Goal: Task Accomplishment & Management: Manage account settings

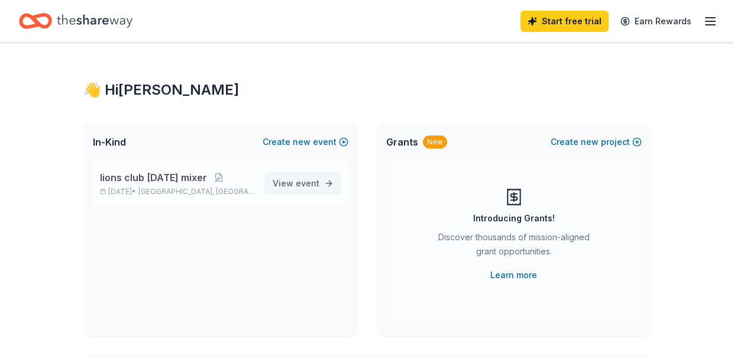
click at [305, 184] on span "event" at bounding box center [308, 183] width 24 height 10
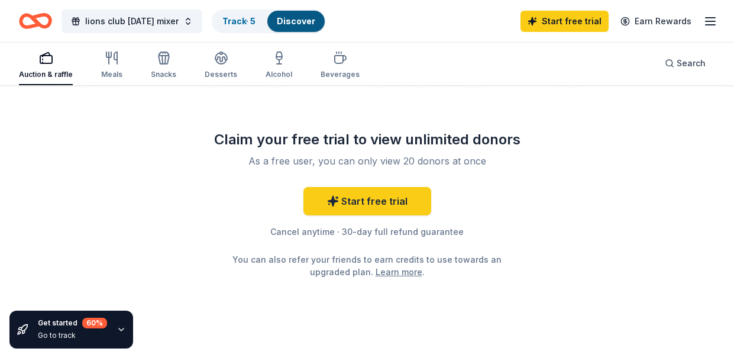
scroll to position [1476, 0]
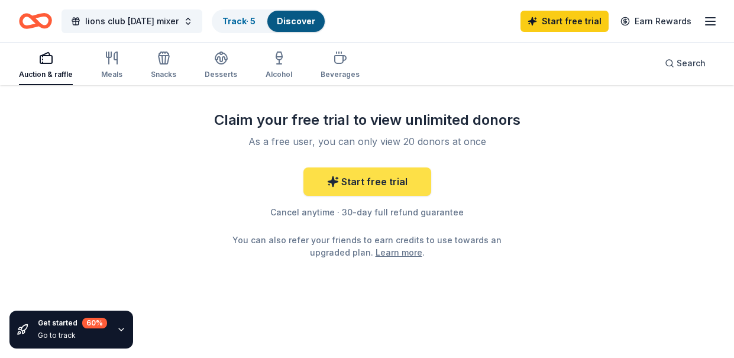
click at [363, 177] on link "Start free trial" at bounding box center [367, 181] width 128 height 28
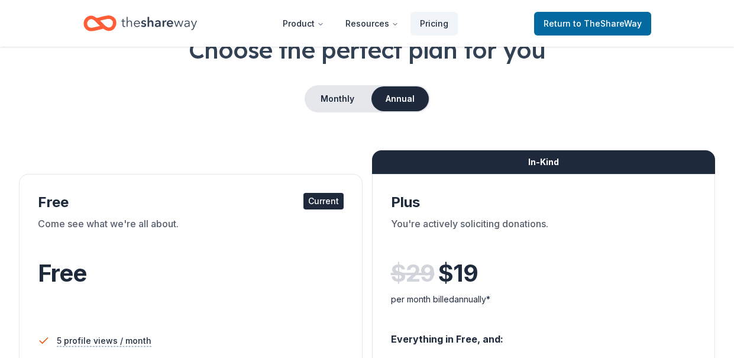
scroll to position [59, 0]
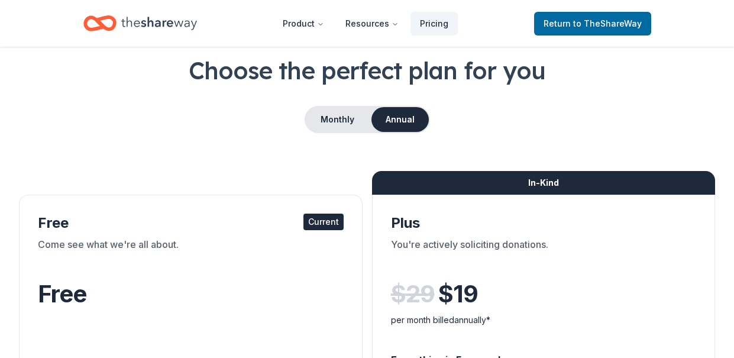
click at [315, 221] on div "Current" at bounding box center [323, 222] width 40 height 17
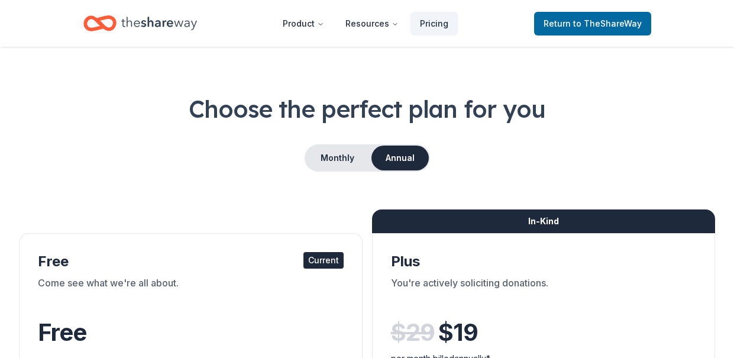
scroll to position [0, 0]
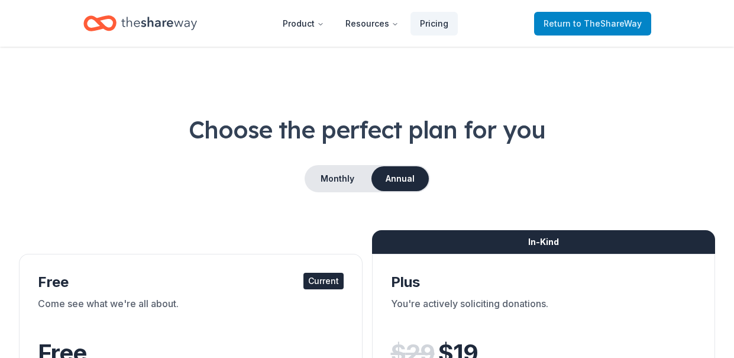
click at [614, 27] on span "to TheShareWay" at bounding box center [607, 23] width 69 height 10
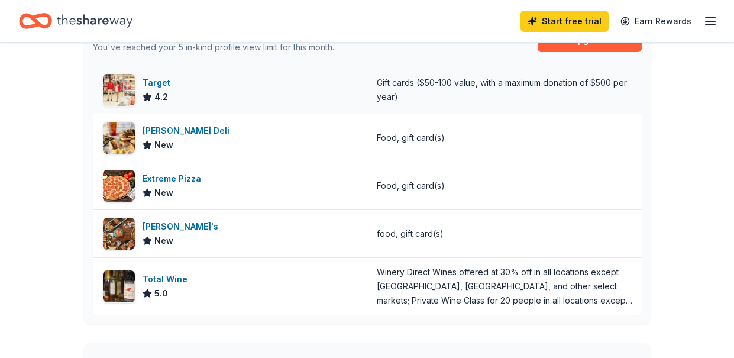
scroll to position [296, 0]
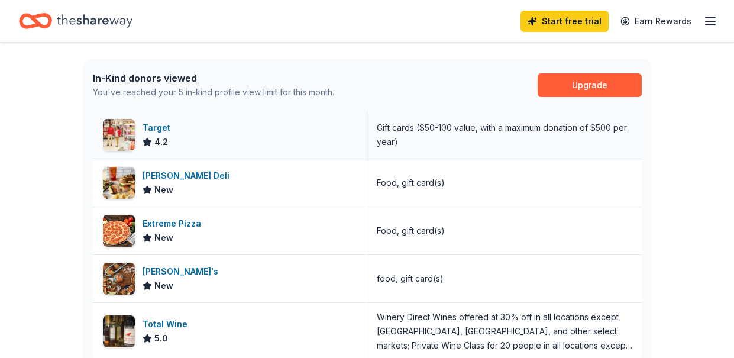
click at [146, 135] on div "4.2" at bounding box center [155, 142] width 25 height 14
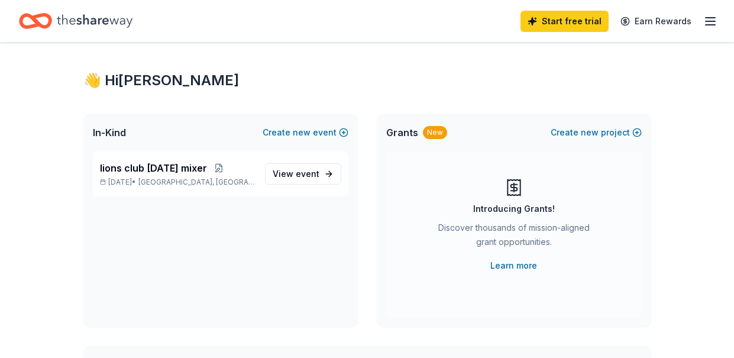
scroll to position [0, 0]
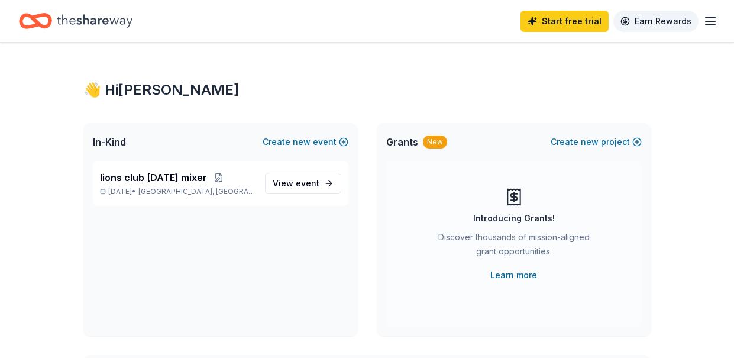
click at [626, 18] on link "Earn Rewards" at bounding box center [655, 21] width 85 height 21
click at [648, 18] on link "Earn Rewards" at bounding box center [655, 21] width 85 height 21
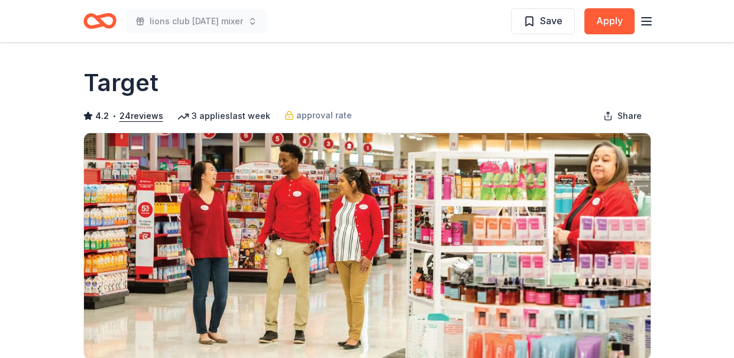
click at [651, 22] on icon "button" at bounding box center [647, 21] width 14 height 14
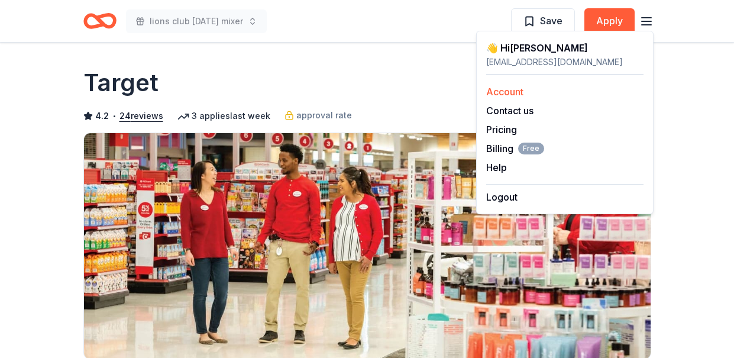
click at [517, 91] on link "Account" at bounding box center [504, 92] width 37 height 12
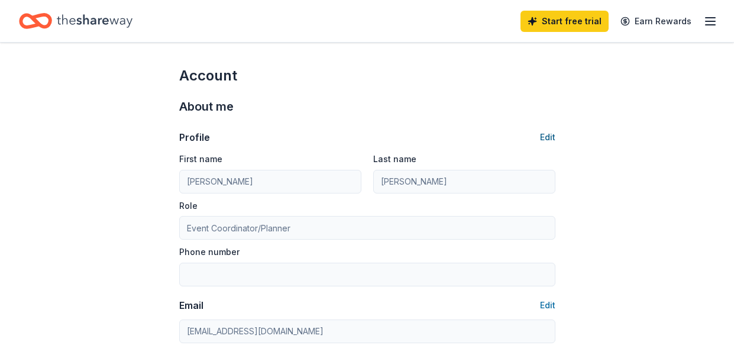
click at [550, 137] on button "Edit" at bounding box center [547, 137] width 15 height 14
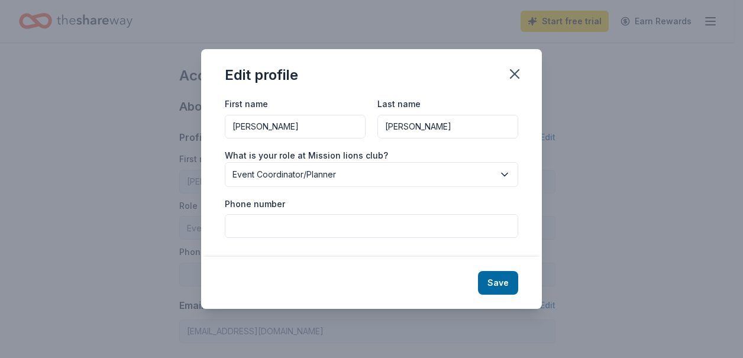
click at [416, 131] on input "Olvera" at bounding box center [447, 127] width 141 height 24
type input "Ortiz"
click at [508, 279] on button "Save" at bounding box center [498, 283] width 40 height 24
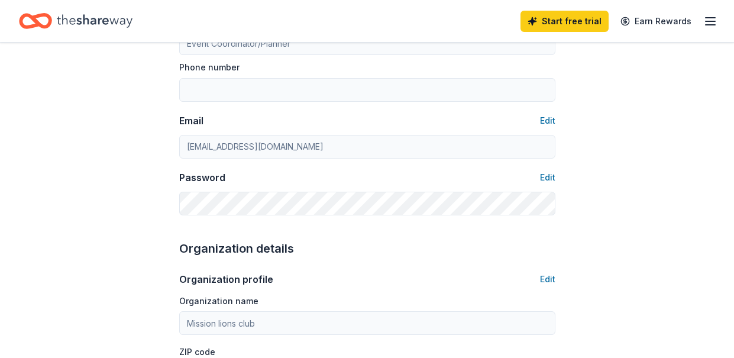
scroll to position [237, 0]
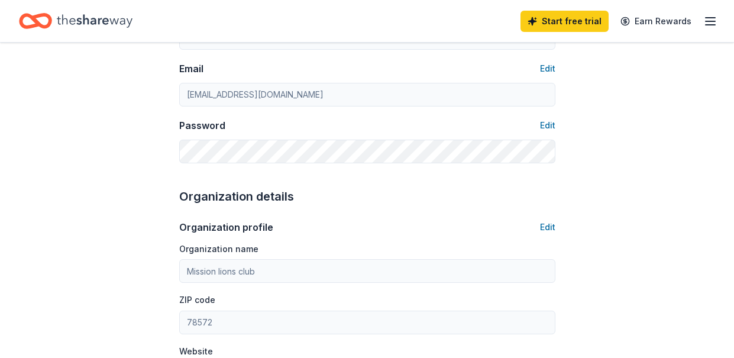
type input "Ortiz"
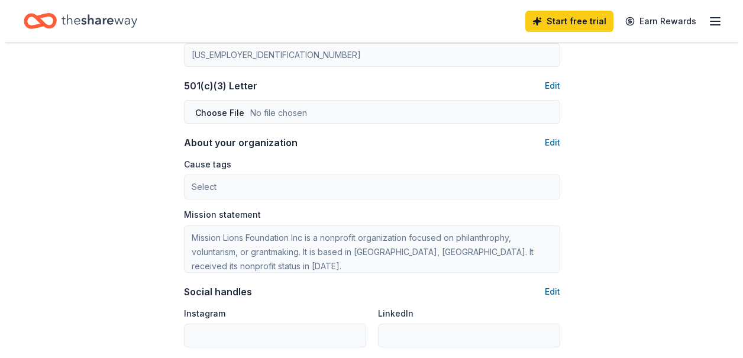
scroll to position [592, 0]
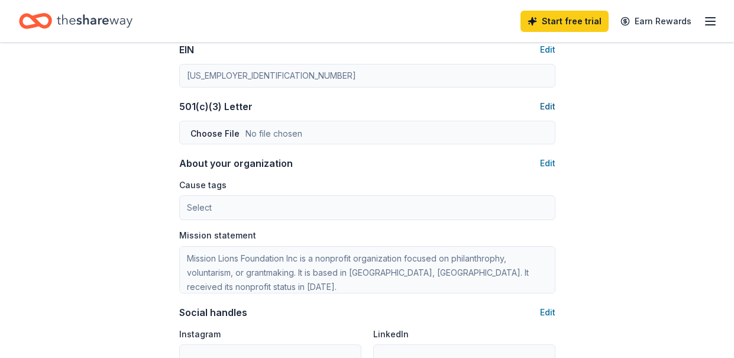
click at [550, 109] on button "Edit" at bounding box center [547, 106] width 15 height 14
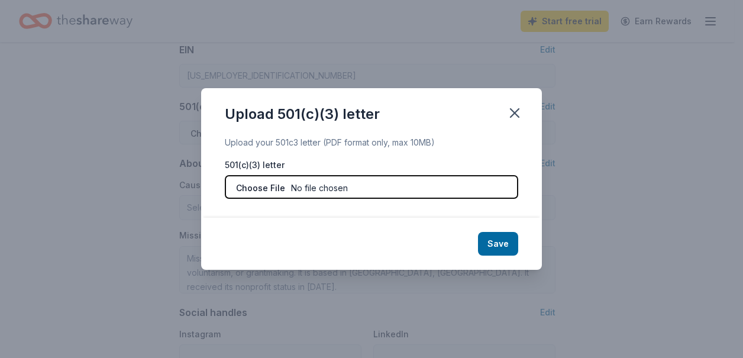
click at [270, 183] on input "file" at bounding box center [371, 187] width 293 height 24
type input "C:\fakepath\Mission+Lions+Foundation+IRS+501c3.pdf"
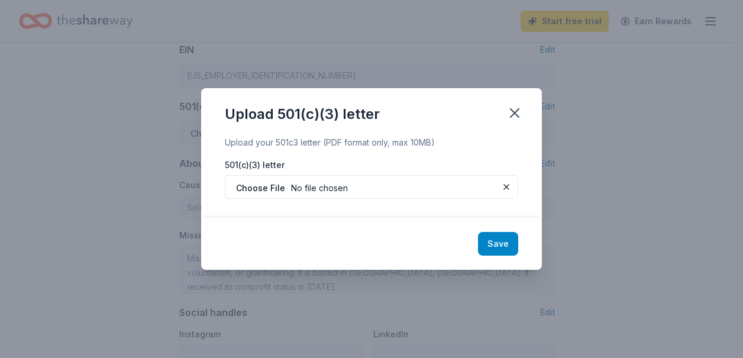
click at [498, 238] on button "Save" at bounding box center [498, 244] width 40 height 24
click at [514, 110] on icon "button" at bounding box center [514, 113] width 17 height 17
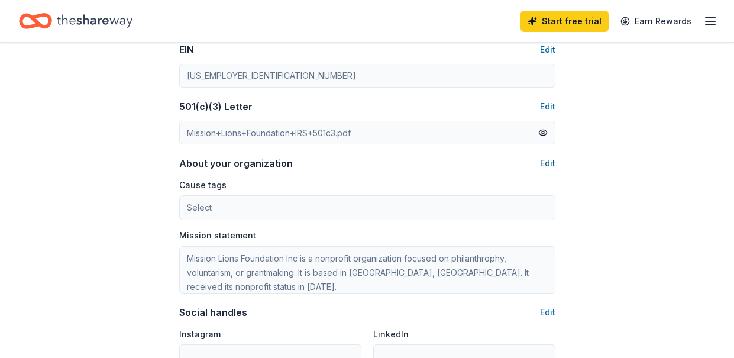
click at [552, 161] on button "Edit" at bounding box center [547, 163] width 15 height 14
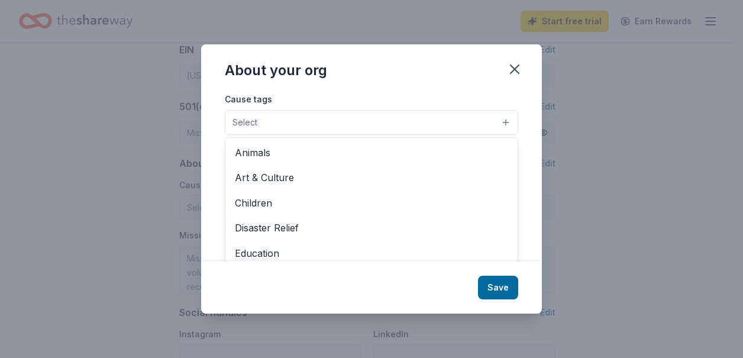
click at [250, 126] on span "Select" at bounding box center [245, 122] width 25 height 14
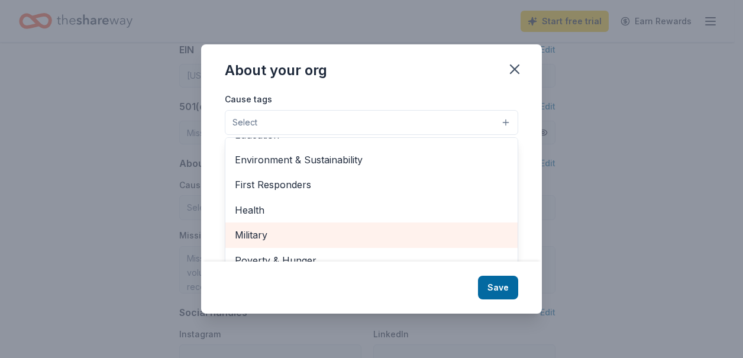
scroll to position [47, 0]
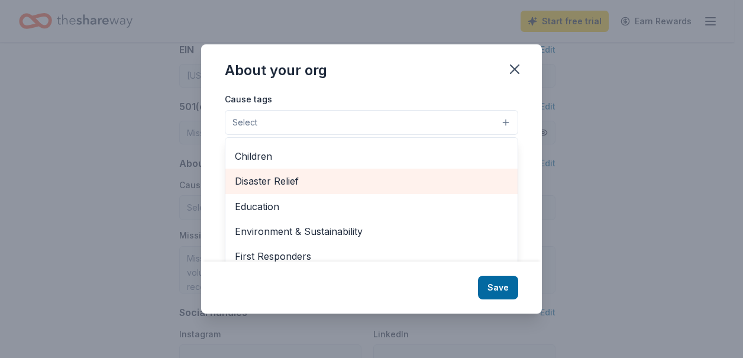
click at [294, 185] on span "Disaster Relief" at bounding box center [371, 180] width 273 height 15
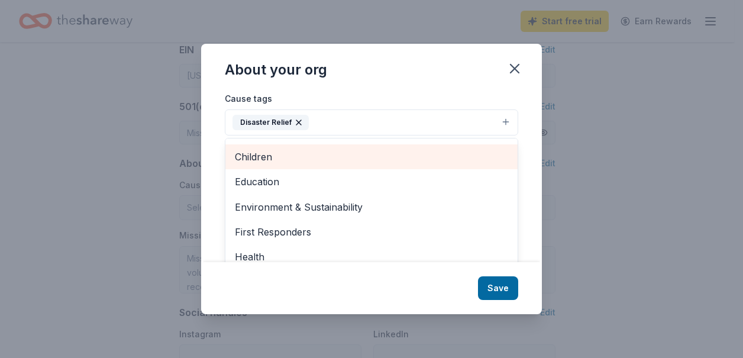
click at [266, 156] on span "Children" at bounding box center [371, 156] width 273 height 15
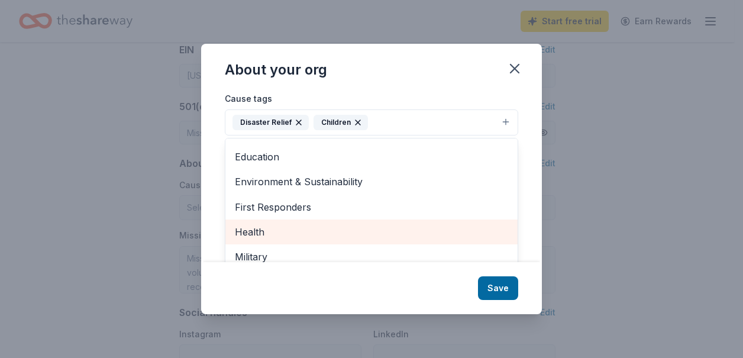
click at [261, 227] on span "Health" at bounding box center [371, 231] width 273 height 15
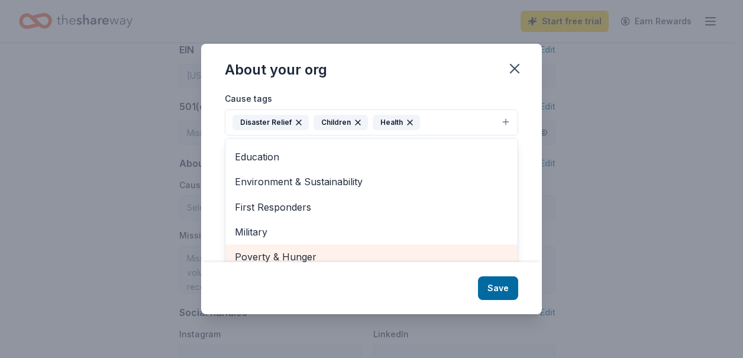
scroll to position [8, 0]
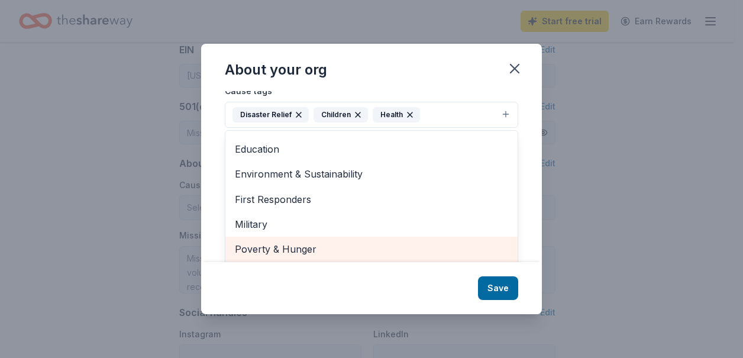
click at [290, 257] on span "Poverty & Hunger" at bounding box center [371, 248] width 273 height 15
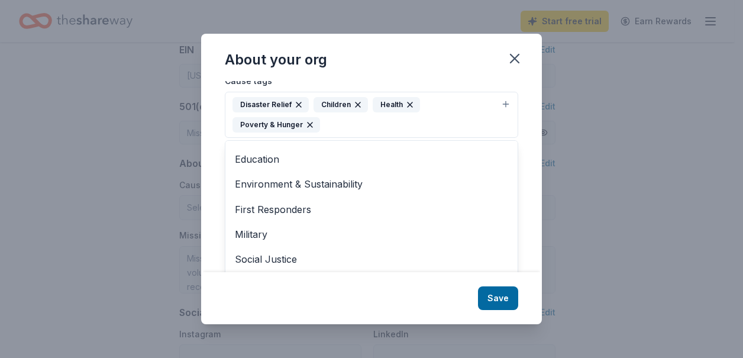
click at [502, 295] on div "About your org Cause tags Disaster Relief Children Health Poverty & Hunger Anim…" at bounding box center [371, 179] width 341 height 290
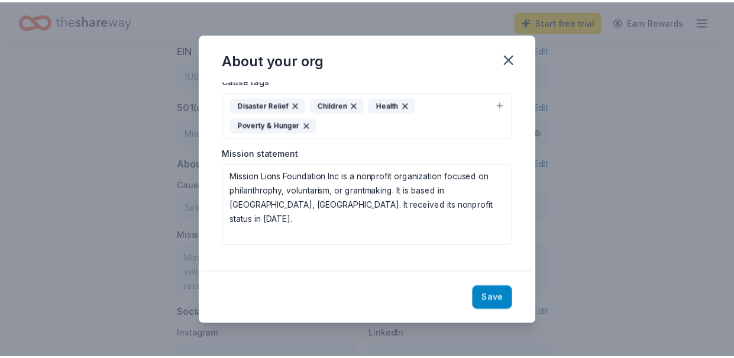
scroll to position [0, 0]
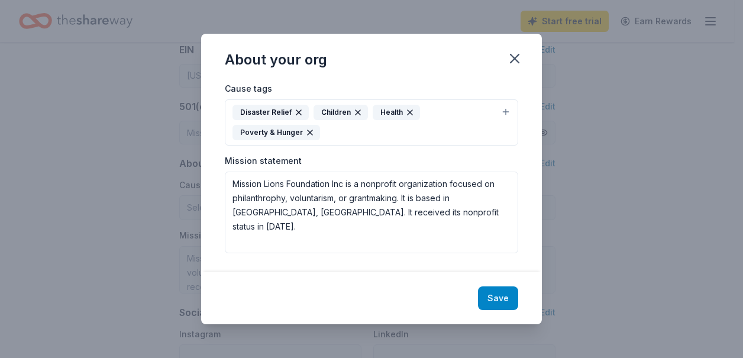
click at [508, 299] on button "Save" at bounding box center [498, 298] width 40 height 24
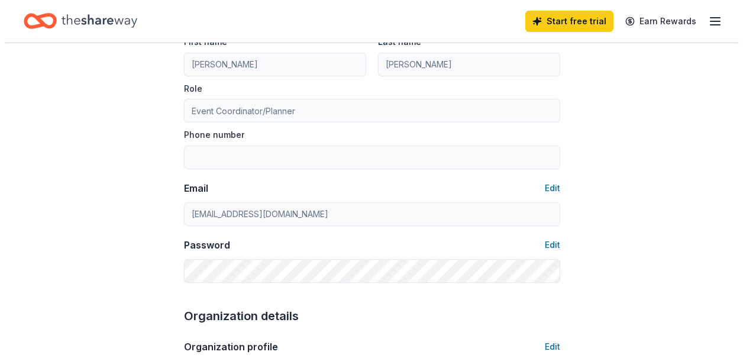
scroll to position [58, 0]
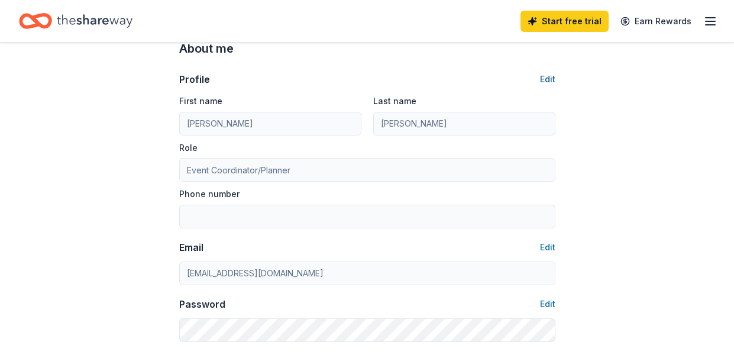
click at [549, 79] on button "Edit" at bounding box center [547, 79] width 15 height 14
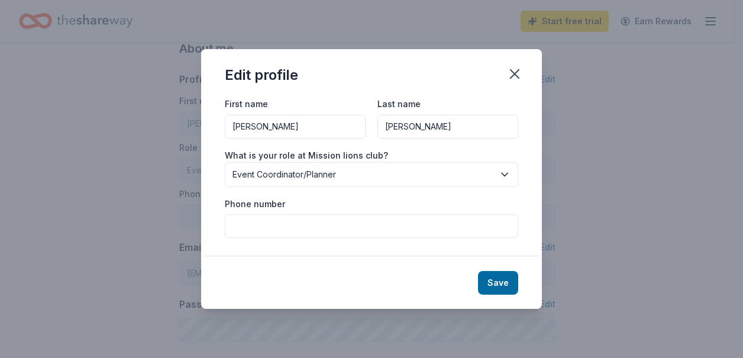
click at [292, 204] on div "Phone number" at bounding box center [371, 217] width 293 height 42
click at [275, 204] on label "Phone number" at bounding box center [255, 204] width 60 height 12
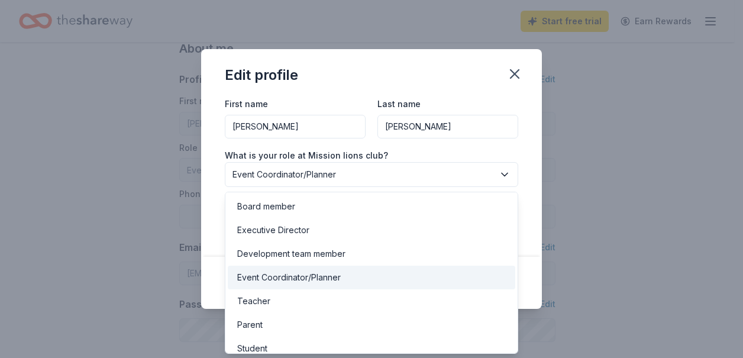
click at [505, 176] on icon "button" at bounding box center [505, 174] width 6 height 3
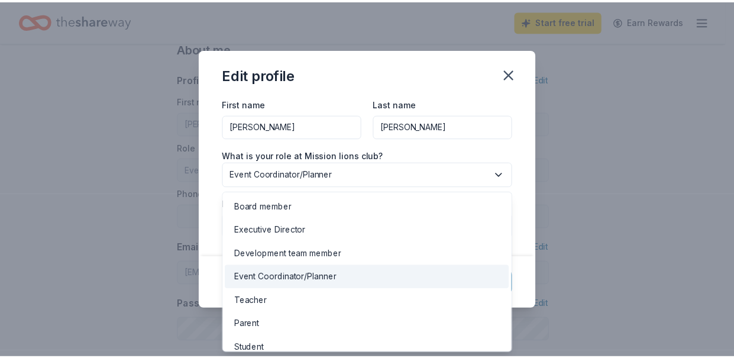
scroll to position [33, 0]
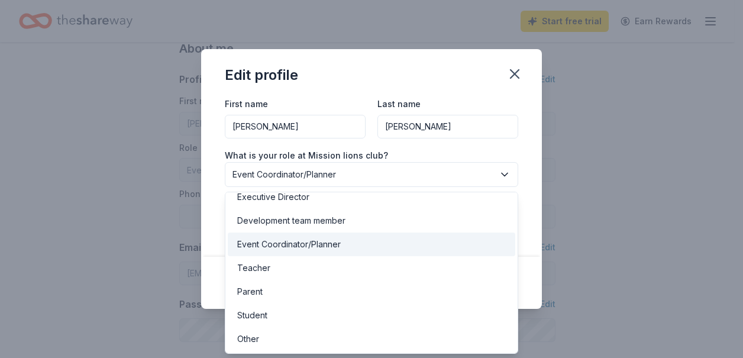
click at [532, 207] on div "First name JoAnn Last name Ortiz What is your role at Mission lions club? Event…" at bounding box center [371, 176] width 341 height 160
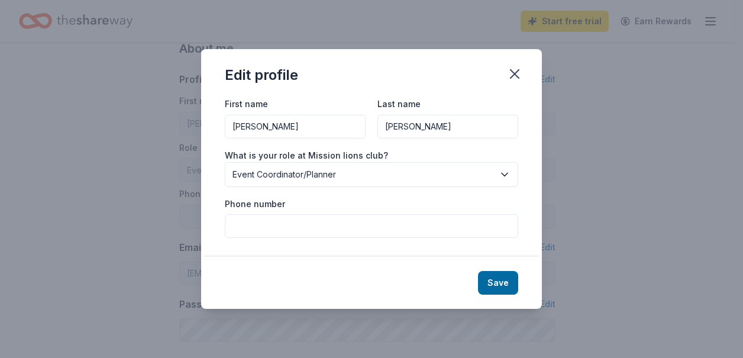
click at [248, 198] on label "Phone number" at bounding box center [255, 204] width 60 height 12
click at [254, 208] on label "Phone number" at bounding box center [255, 204] width 60 height 12
click at [503, 282] on button "Save" at bounding box center [498, 283] width 40 height 24
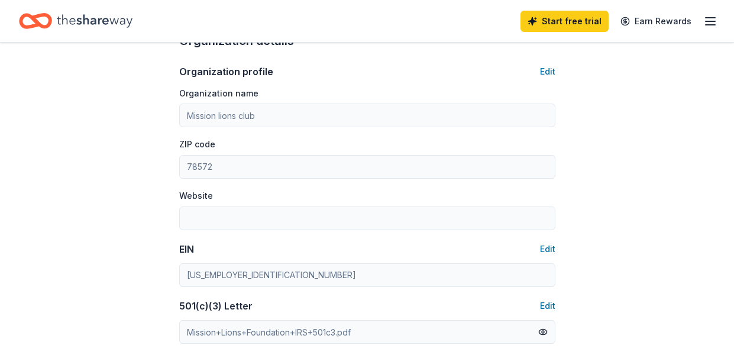
scroll to position [413, 0]
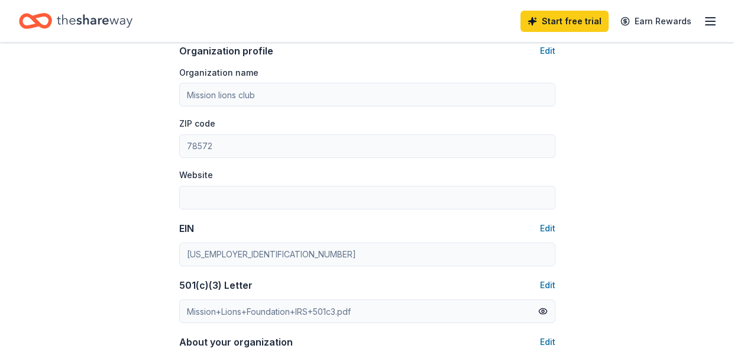
click at [201, 171] on label "Website" at bounding box center [196, 175] width 34 height 12
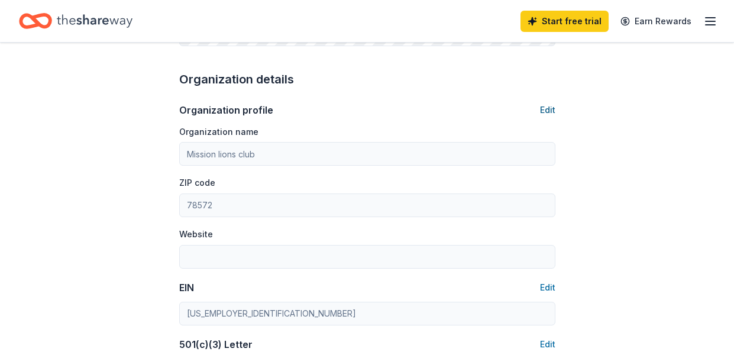
click at [547, 106] on button "Edit" at bounding box center [547, 110] width 15 height 14
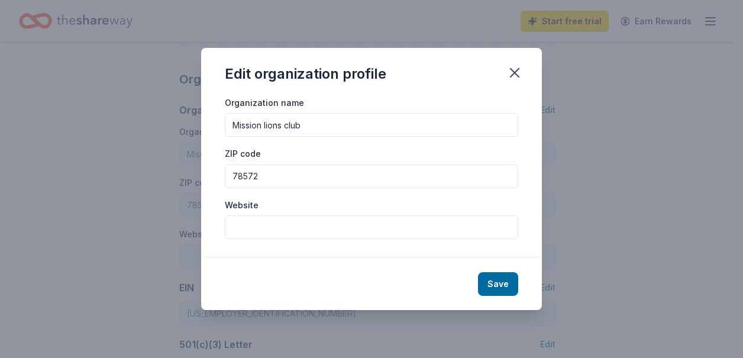
click at [260, 205] on div "Website" at bounding box center [371, 219] width 293 height 42
click at [253, 205] on label "Website" at bounding box center [242, 205] width 34 height 12
click at [299, 206] on div "Website" at bounding box center [371, 219] width 293 height 42
click at [366, 207] on div "Website" at bounding box center [371, 219] width 293 height 42
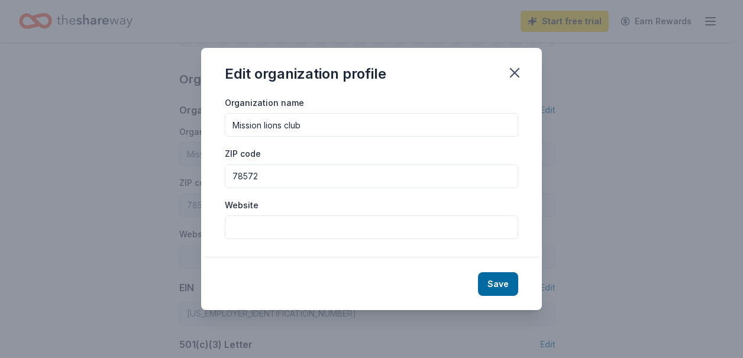
click at [366, 207] on div "Website" at bounding box center [371, 219] width 293 height 42
click at [492, 288] on button "Save" at bounding box center [498, 284] width 40 height 24
click at [516, 73] on icon "button" at bounding box center [515, 73] width 8 height 8
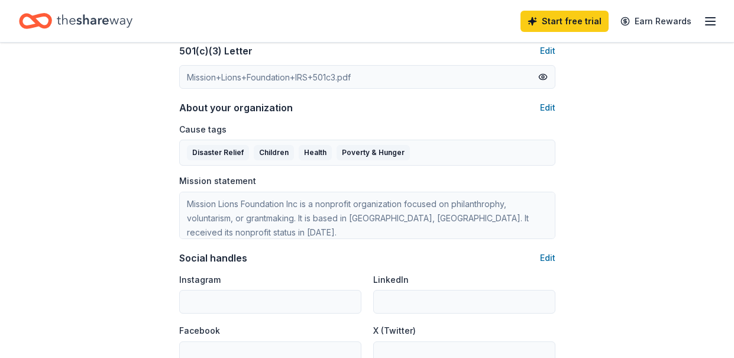
scroll to position [768, 0]
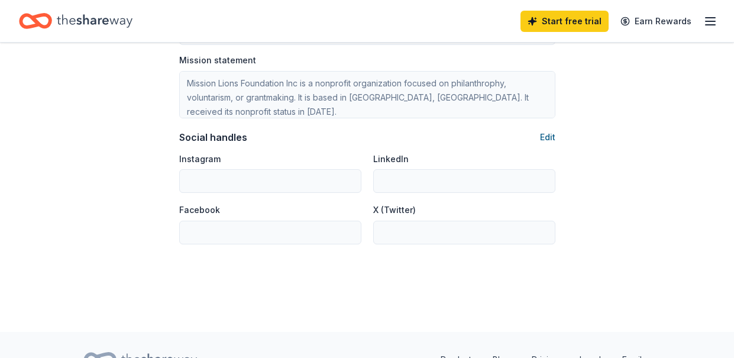
click at [547, 138] on button "Edit" at bounding box center [547, 137] width 15 height 14
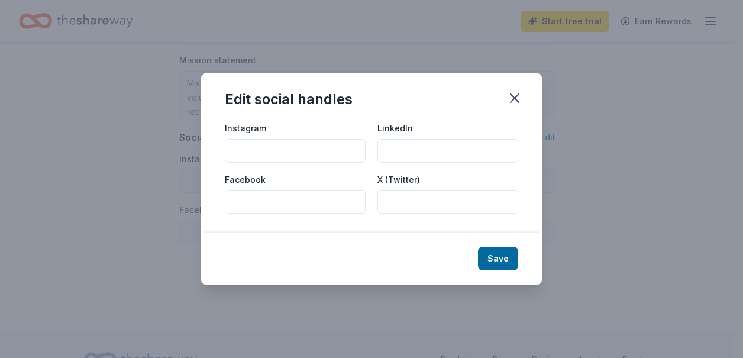
click at [245, 180] on label "Facebook" at bounding box center [245, 180] width 41 height 12
click at [264, 181] on div "Facebook" at bounding box center [295, 193] width 141 height 42
click at [261, 179] on label "Facebook" at bounding box center [245, 180] width 41 height 12
click at [243, 179] on label "Facebook" at bounding box center [245, 180] width 41 height 12
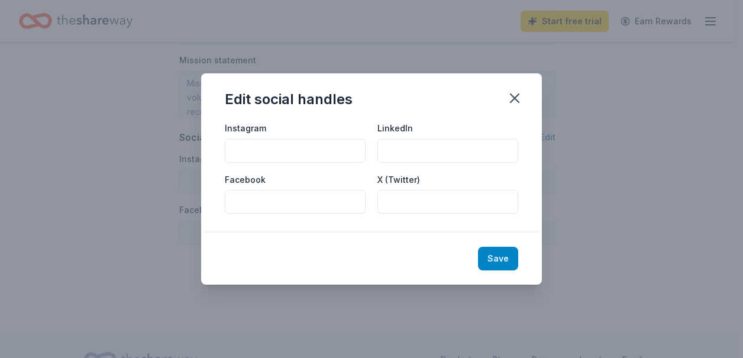
click at [488, 260] on button "Save" at bounding box center [498, 259] width 40 height 24
drag, startPoint x: 260, startPoint y: 124, endPoint x: 335, endPoint y: 125, distance: 75.7
click at [261, 124] on label "Instagram" at bounding box center [245, 128] width 41 height 12
click at [511, 97] on icon "button" at bounding box center [514, 98] width 17 height 17
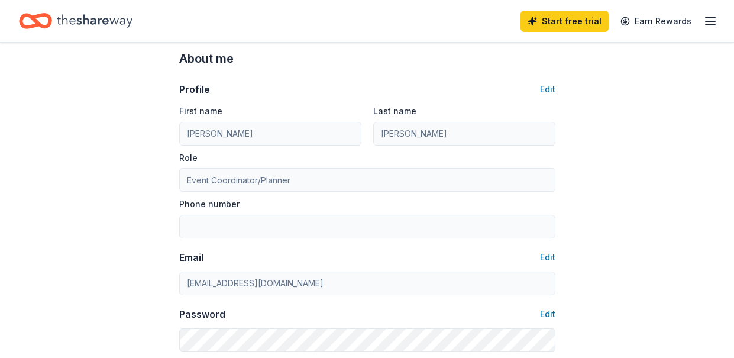
scroll to position [0, 0]
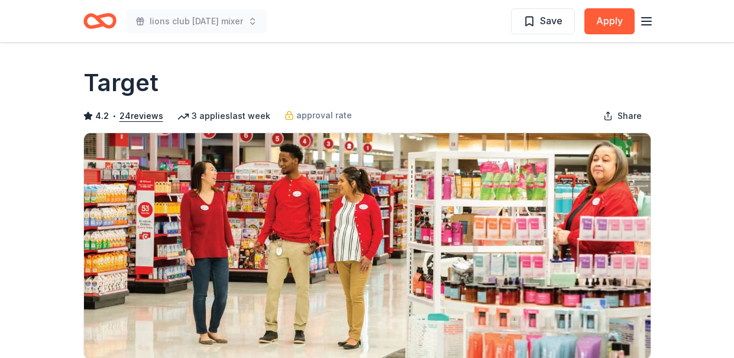
click at [648, 19] on icon "button" at bounding box center [647, 21] width 14 height 14
